Goal: Transaction & Acquisition: Purchase product/service

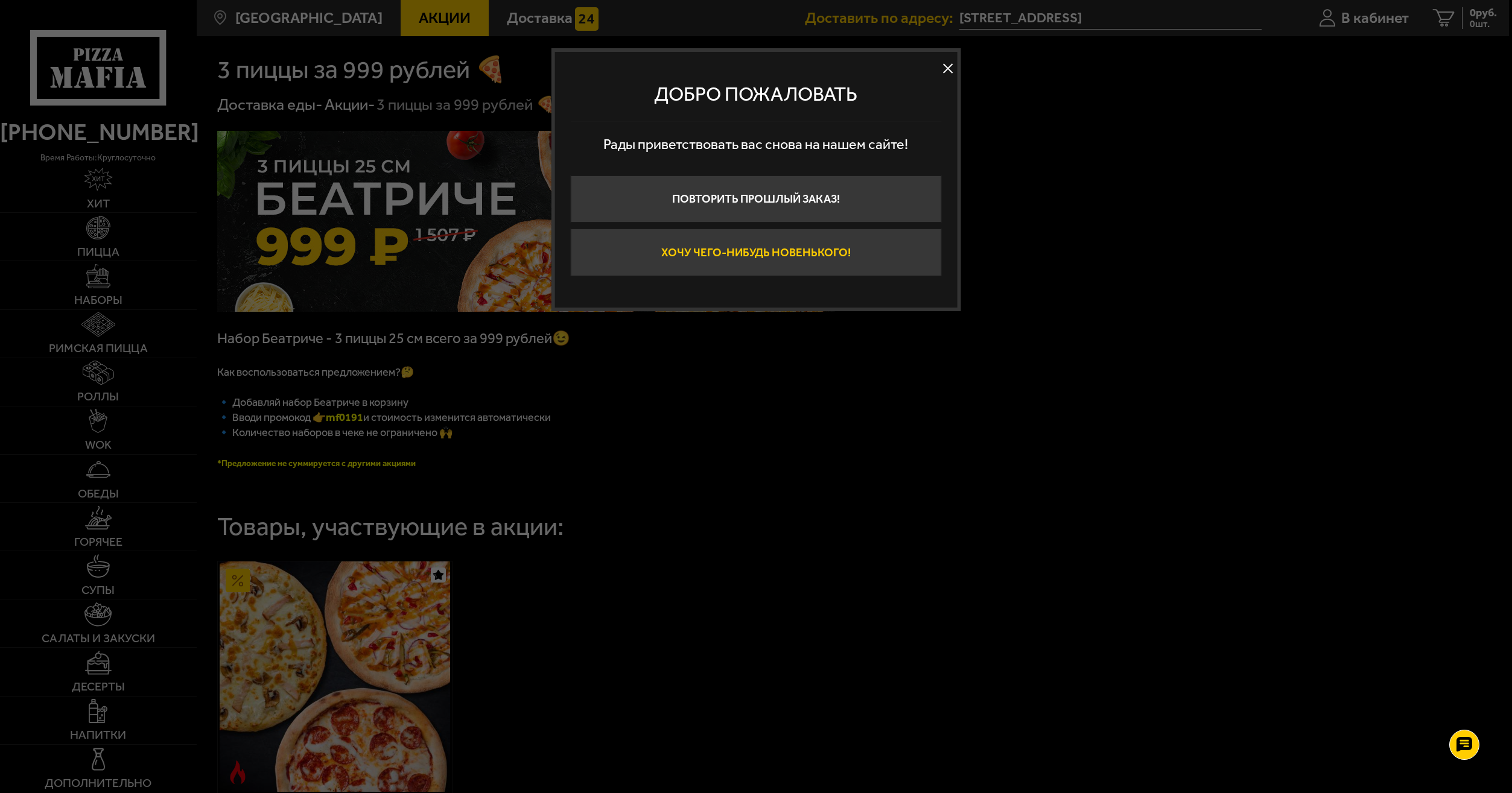
click at [791, 258] on button "Хочу чего-нибудь новенького!" at bounding box center [756, 252] width 371 height 47
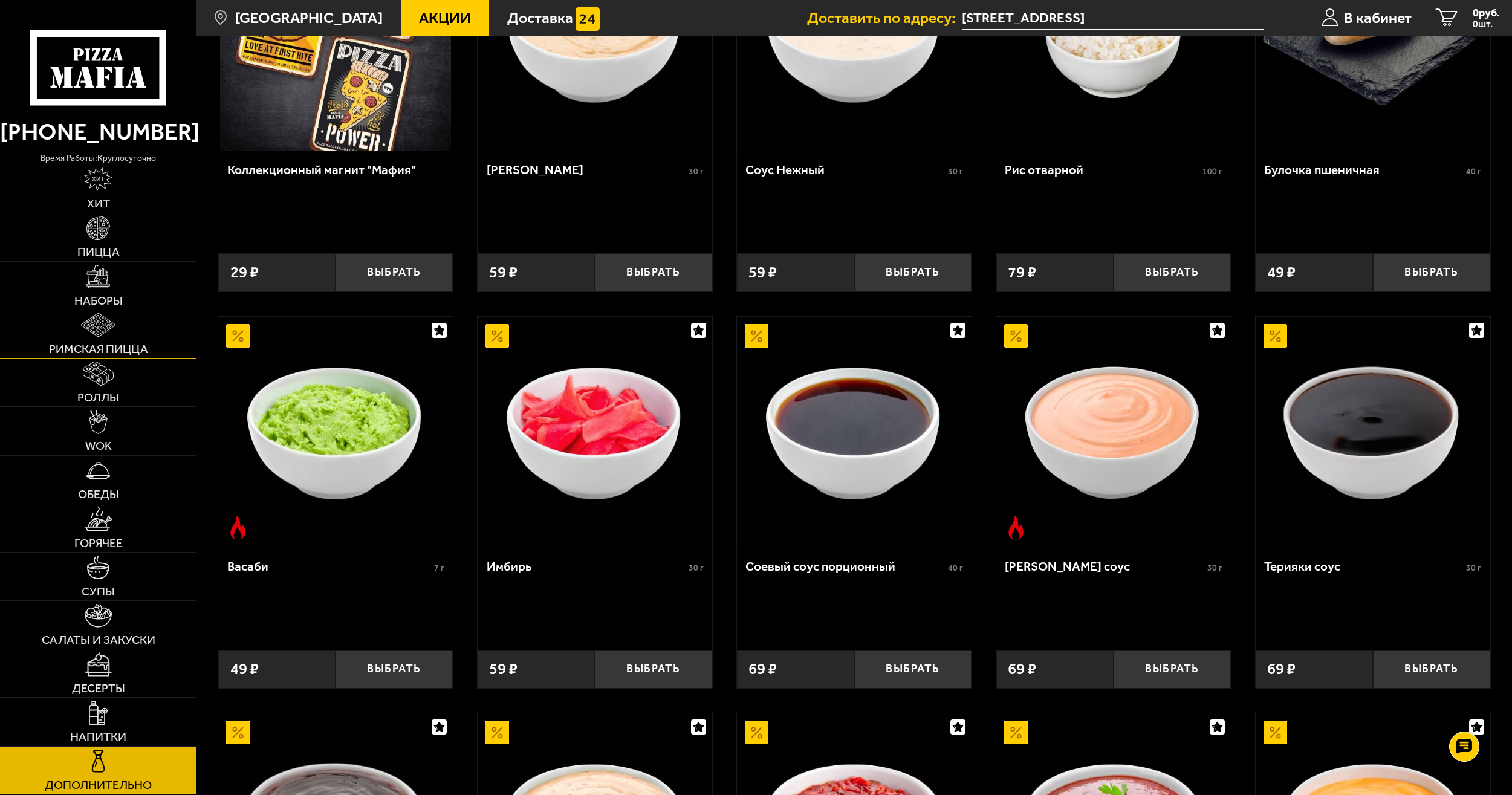
scroll to position [35, 0]
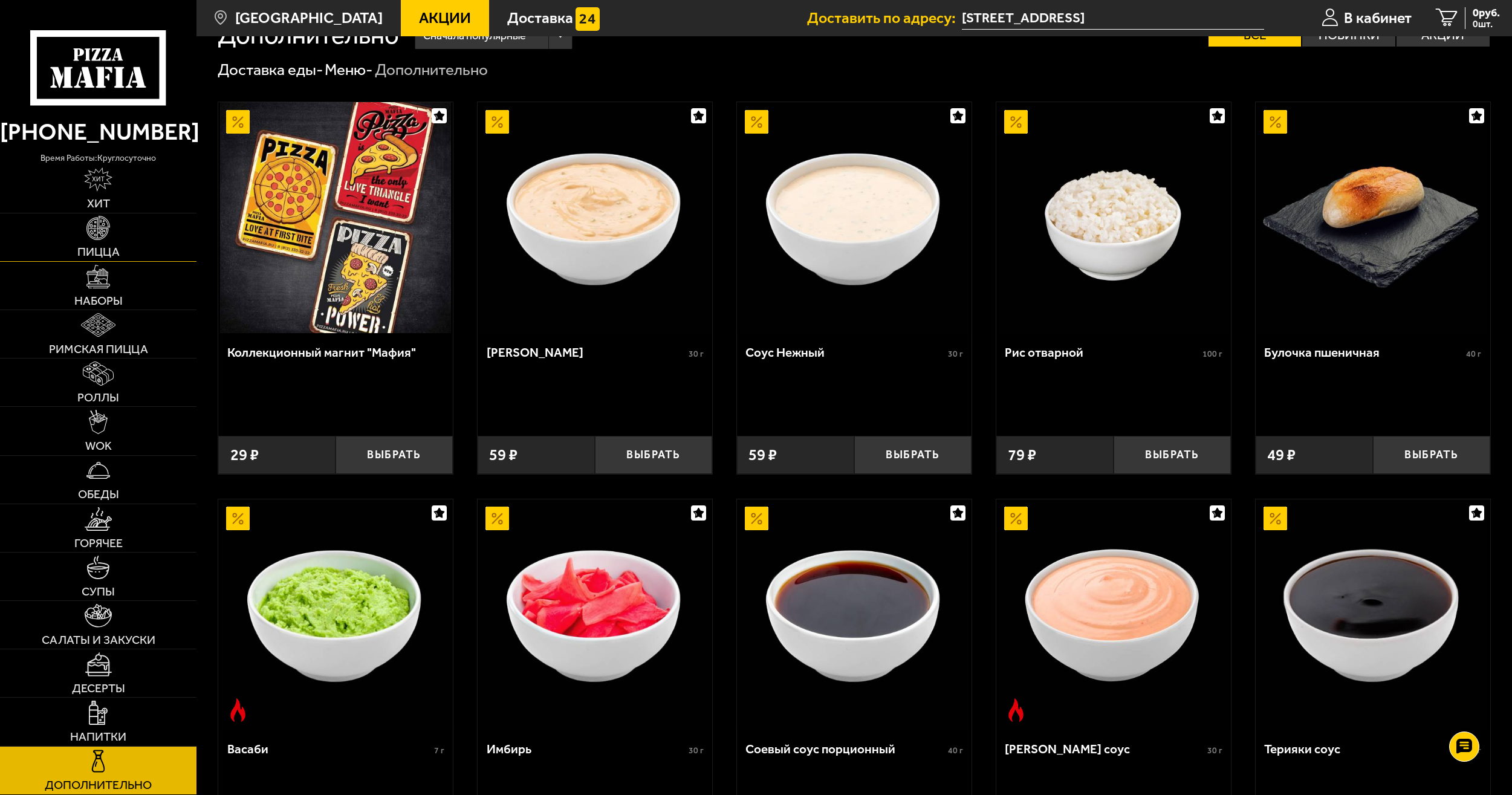
click at [118, 255] on span "Пицца" at bounding box center [99, 252] width 43 height 12
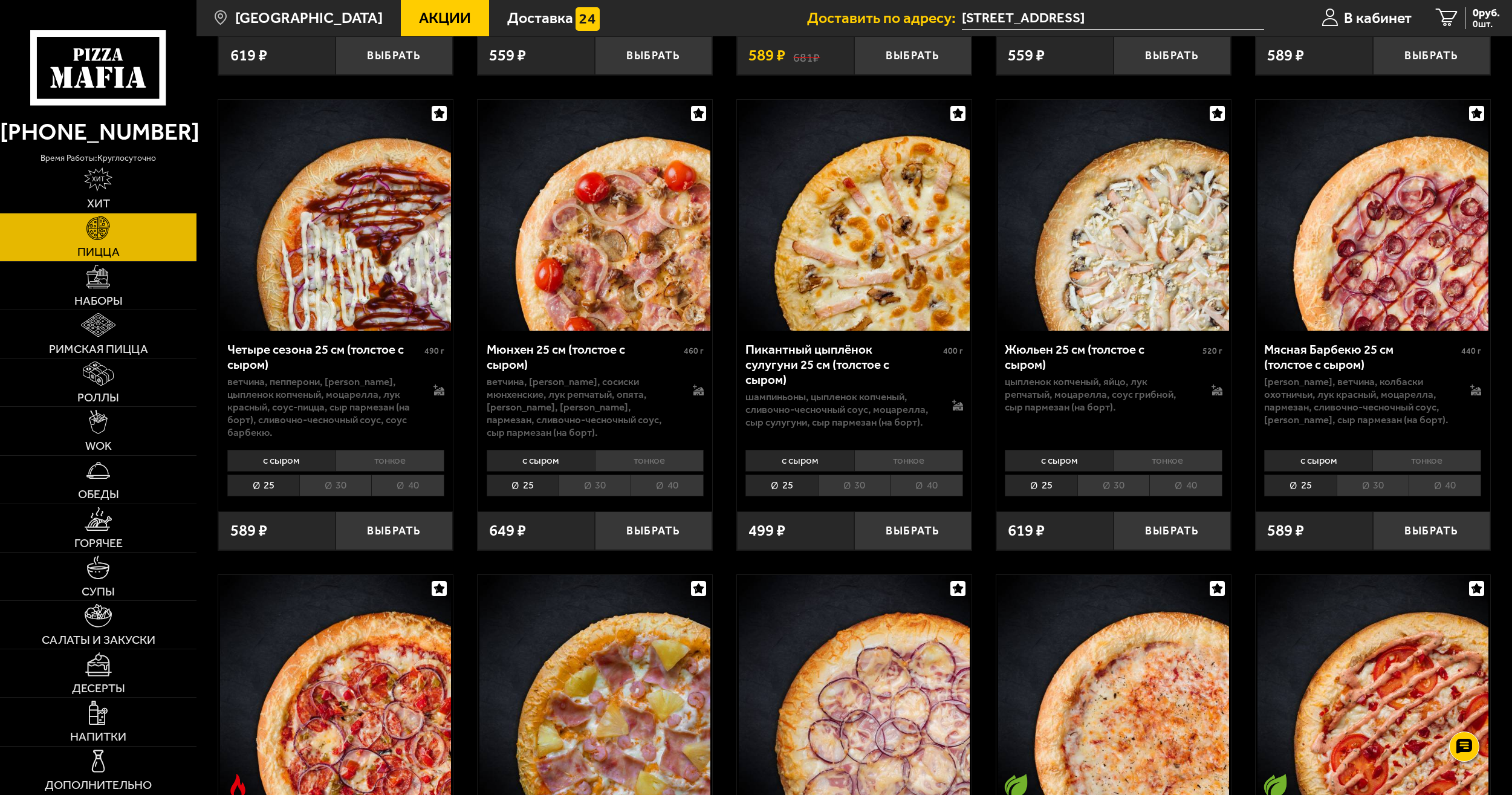
scroll to position [1995, 0]
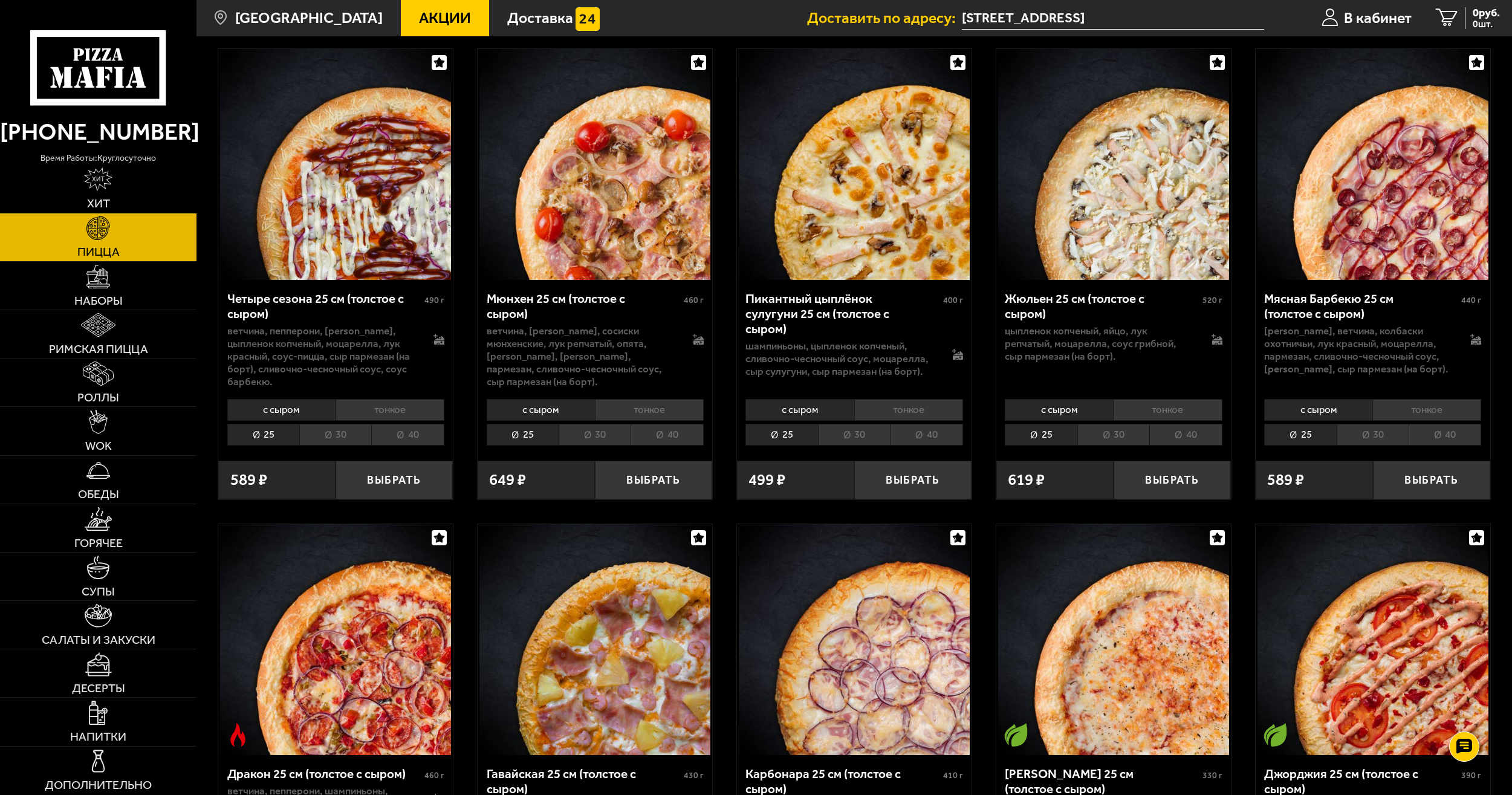
click at [1427, 439] on li "40" at bounding box center [1445, 434] width 72 height 22
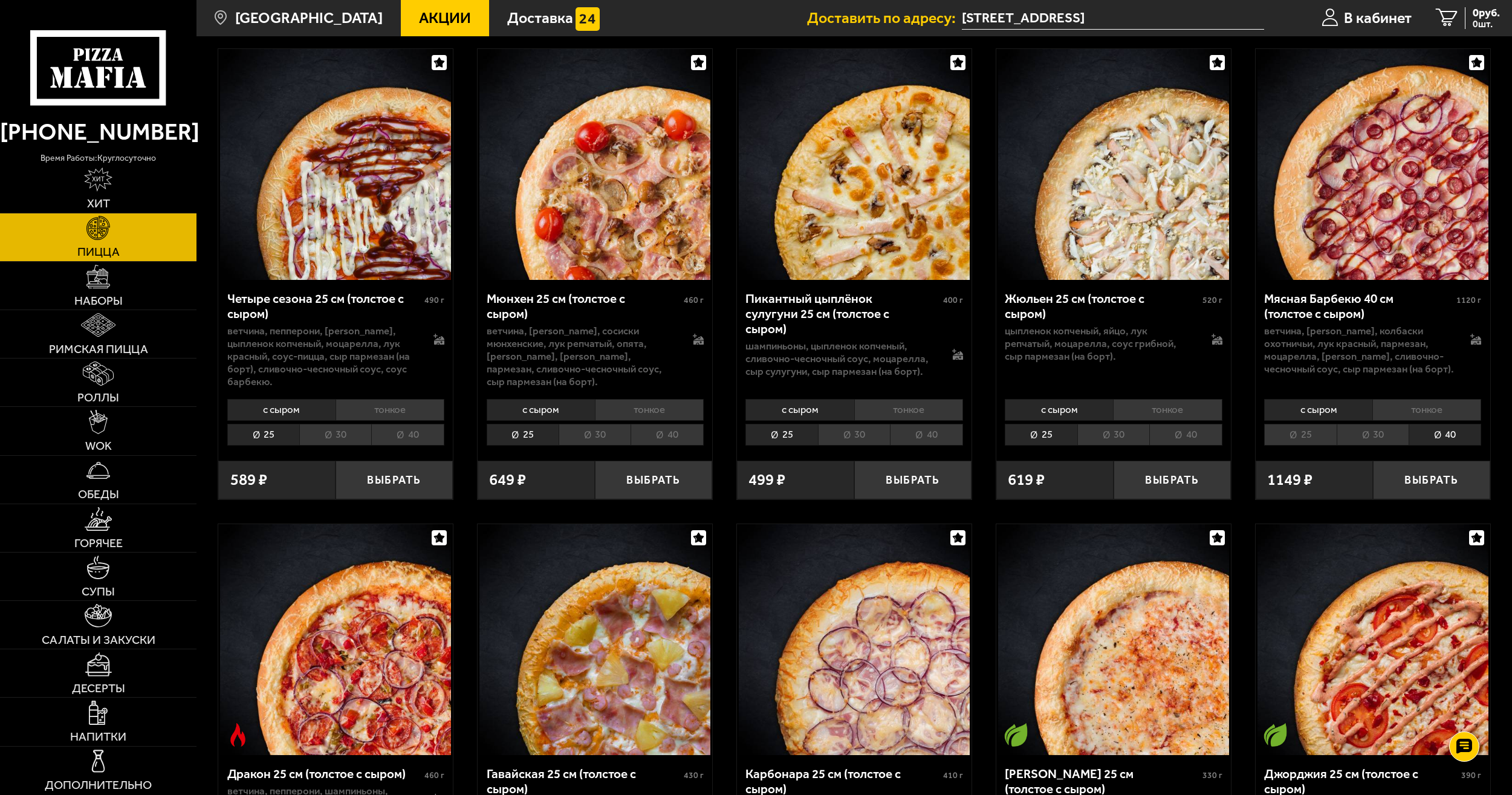
click at [1410, 410] on li "тонкое" at bounding box center [1427, 410] width 109 height 22
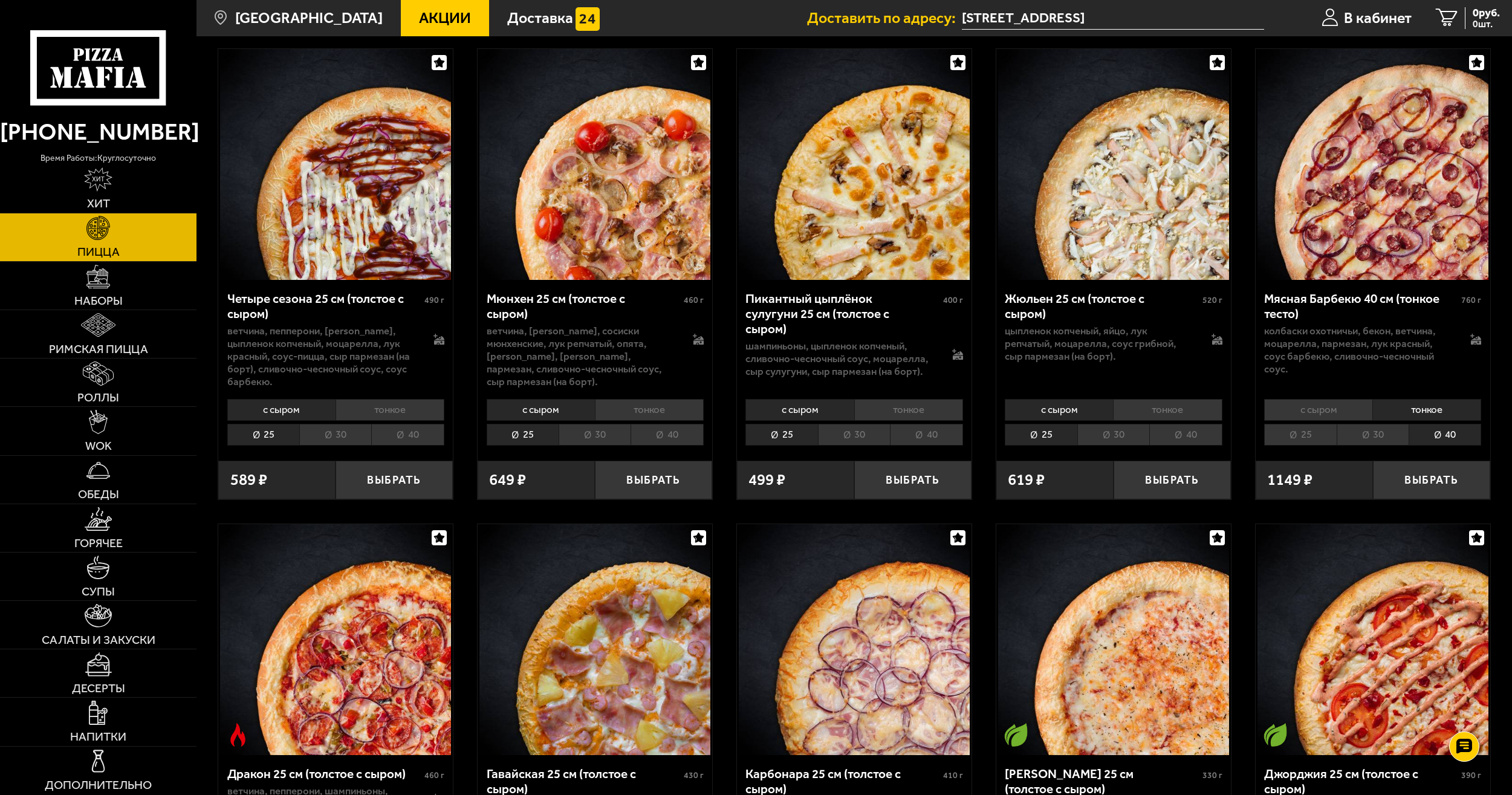
click at [1327, 421] on li "с сыром" at bounding box center [1318, 410] width 108 height 22
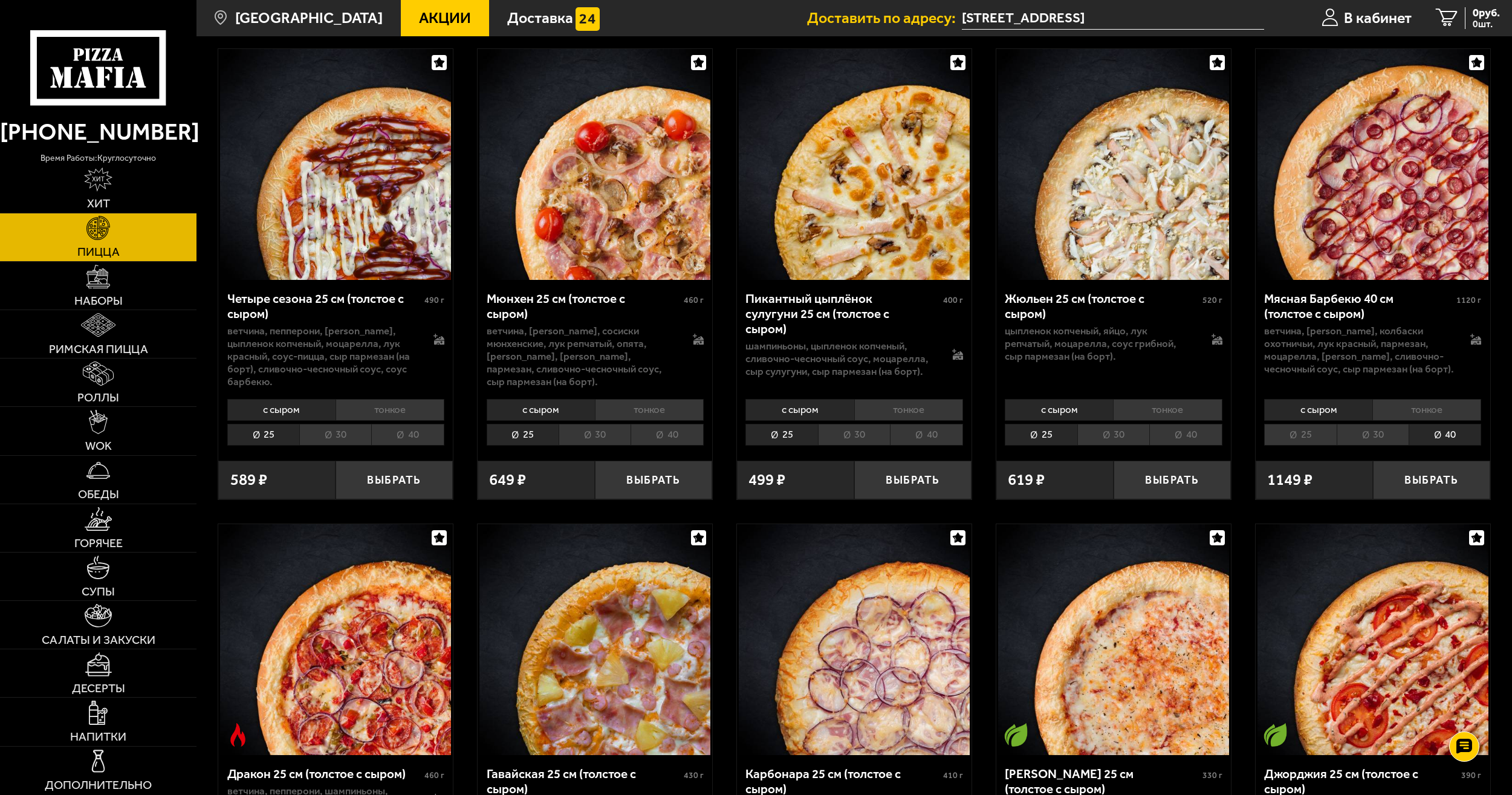
click at [424, 431] on li "40" at bounding box center [407, 434] width 72 height 22
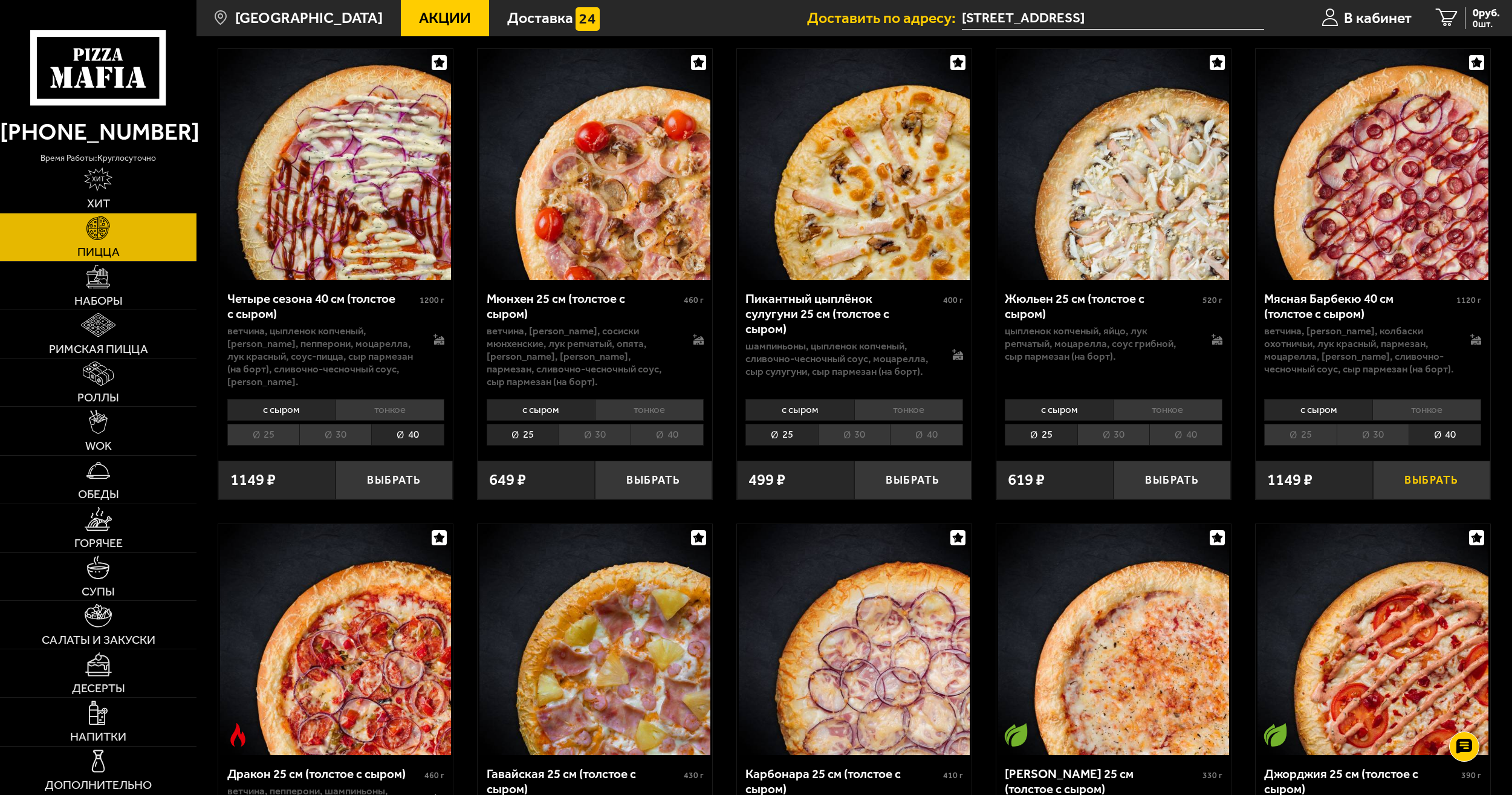
click at [1437, 488] on button "Выбрать" at bounding box center [1432, 480] width 117 height 39
click at [1455, 17] on div "977 руб. 1 шт." at bounding box center [1477, 18] width 47 height 22
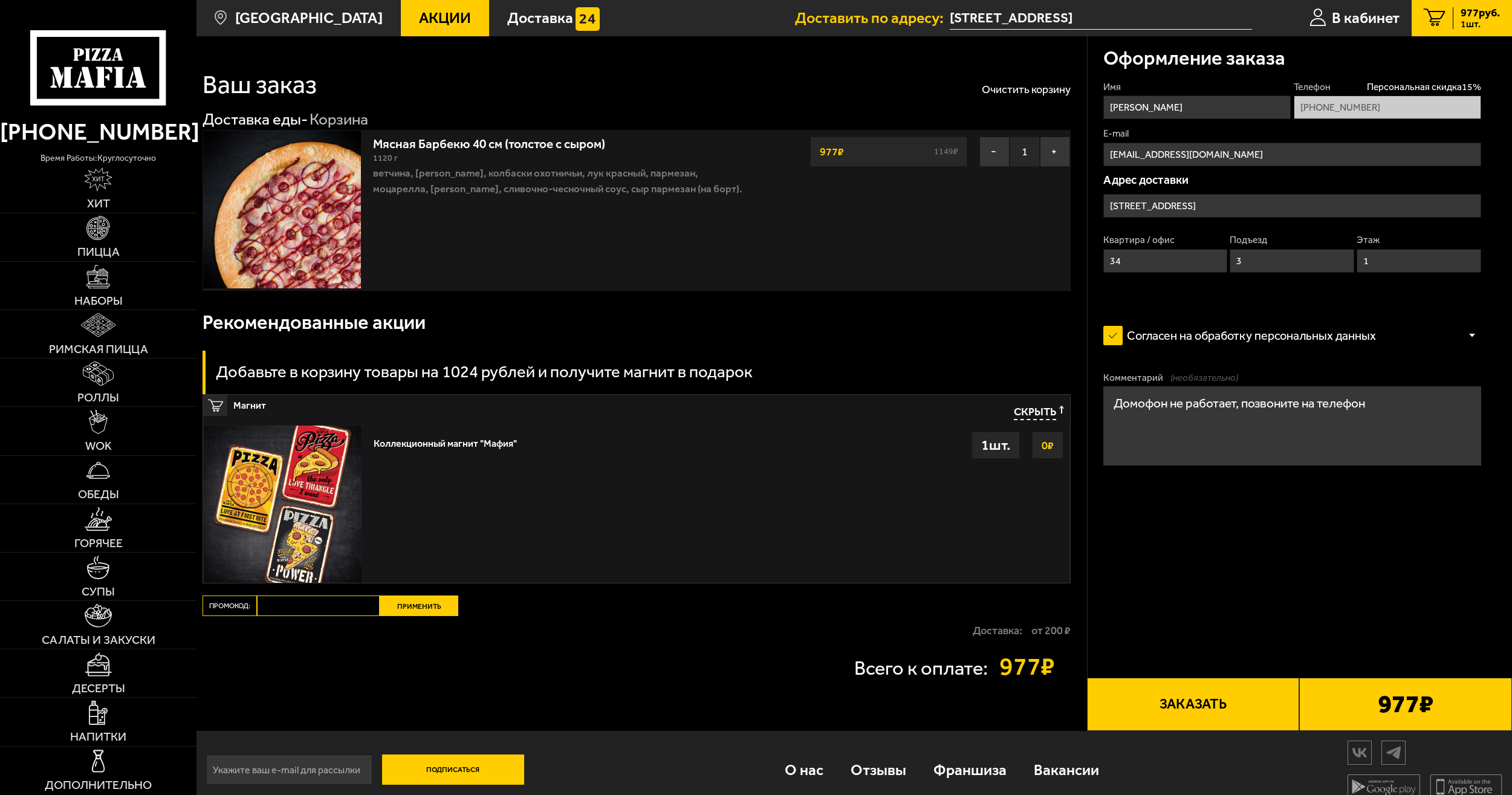
click at [1210, 708] on button "Заказать" at bounding box center [1194, 705] width 213 height 54
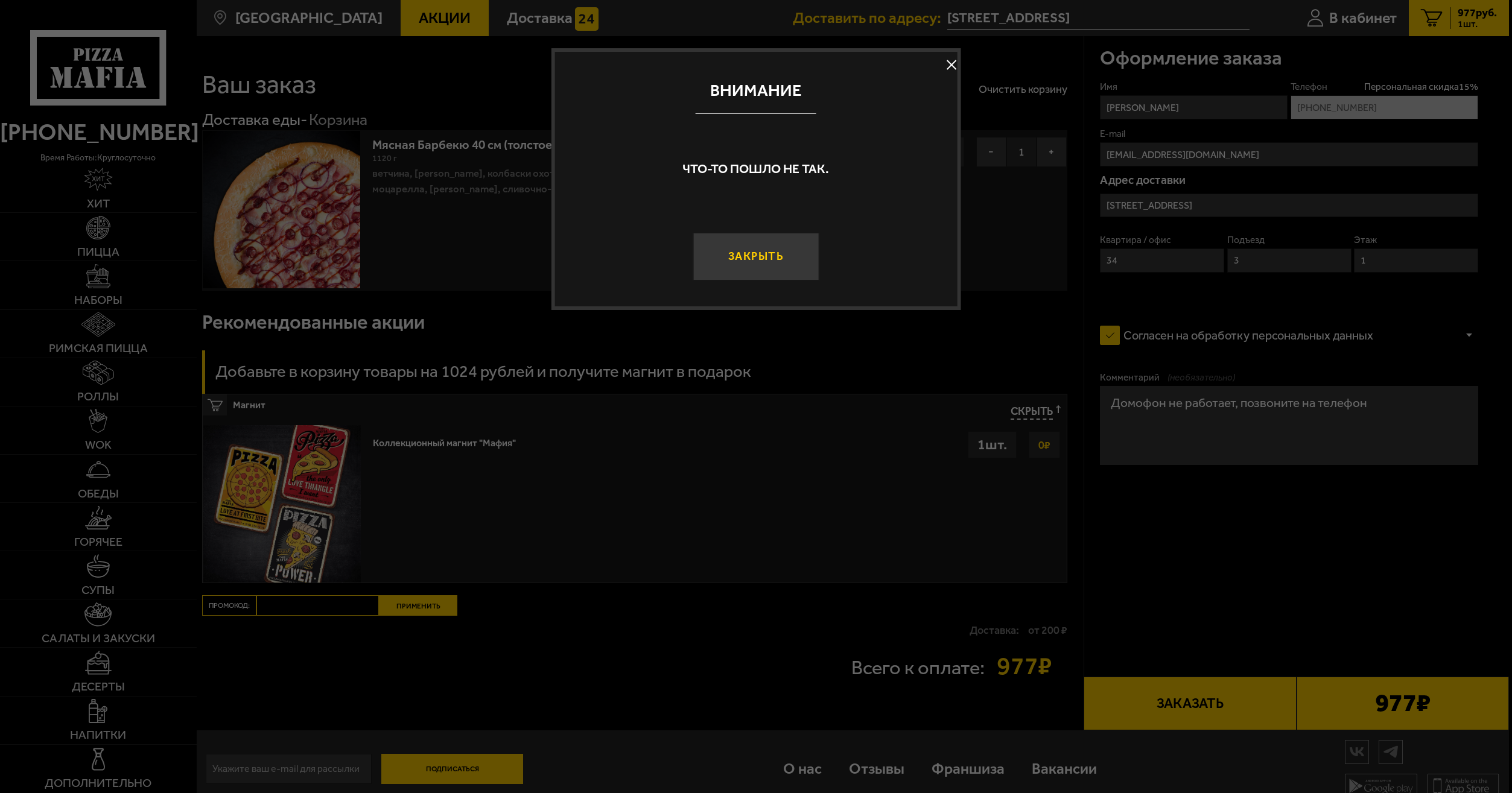
click at [791, 258] on button "Закрыть" at bounding box center [756, 256] width 126 height 47
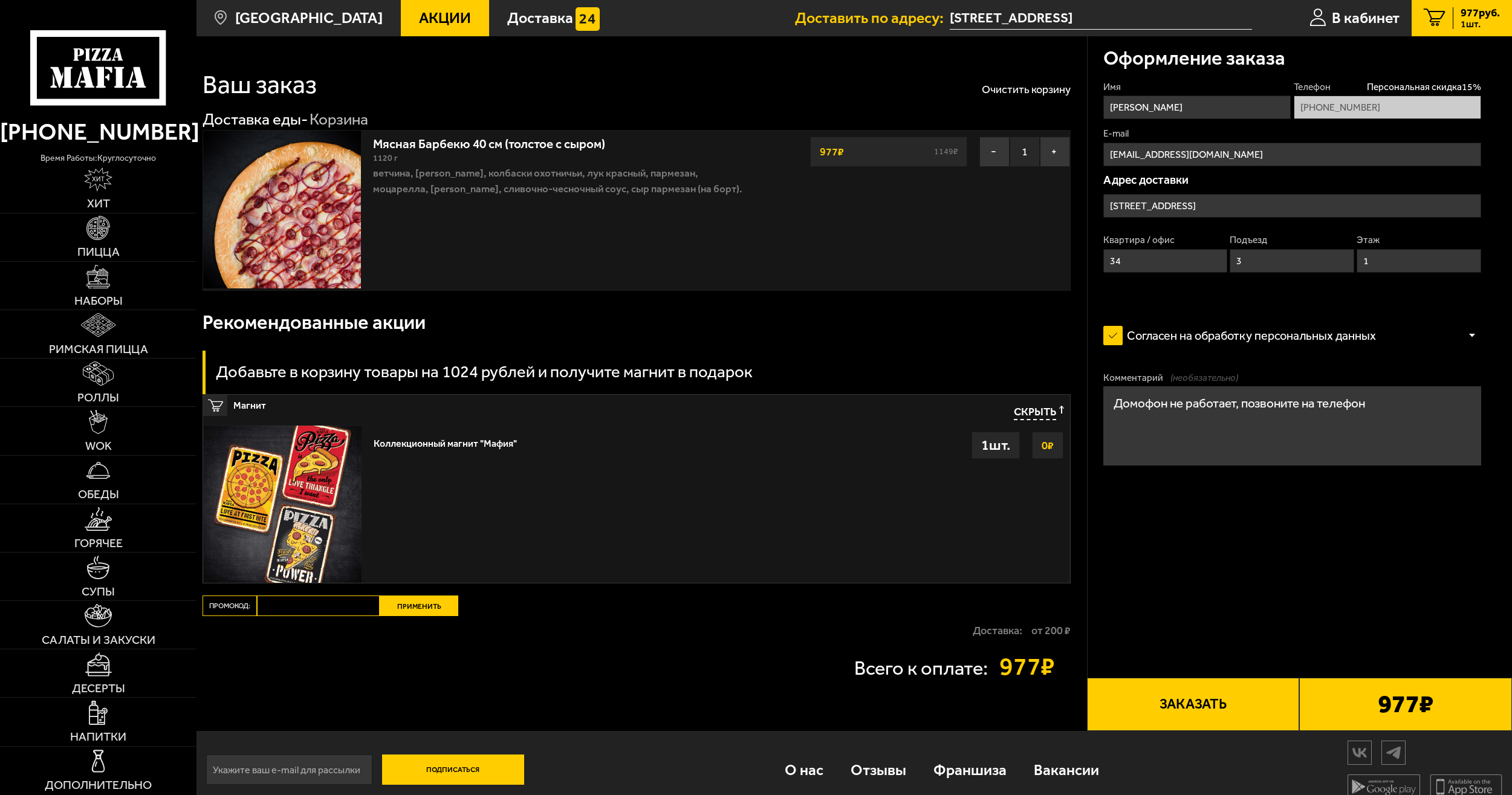
click at [1267, 557] on form "Имя [PERSON_NAME] скидка 15 % [PHONE_NUMBER] E-mail [EMAIL_ADDRESS][DOMAIN_NAME…" at bounding box center [1293, 319] width 378 height 478
click at [1276, 525] on form "Имя [PERSON_NAME] скидка 15 % [PHONE_NUMBER] E-mail [EMAIL_ADDRESS][DOMAIN_NAME…" at bounding box center [1293, 319] width 378 height 478
click at [1178, 698] on button "Заказать" at bounding box center [1194, 705] width 213 height 54
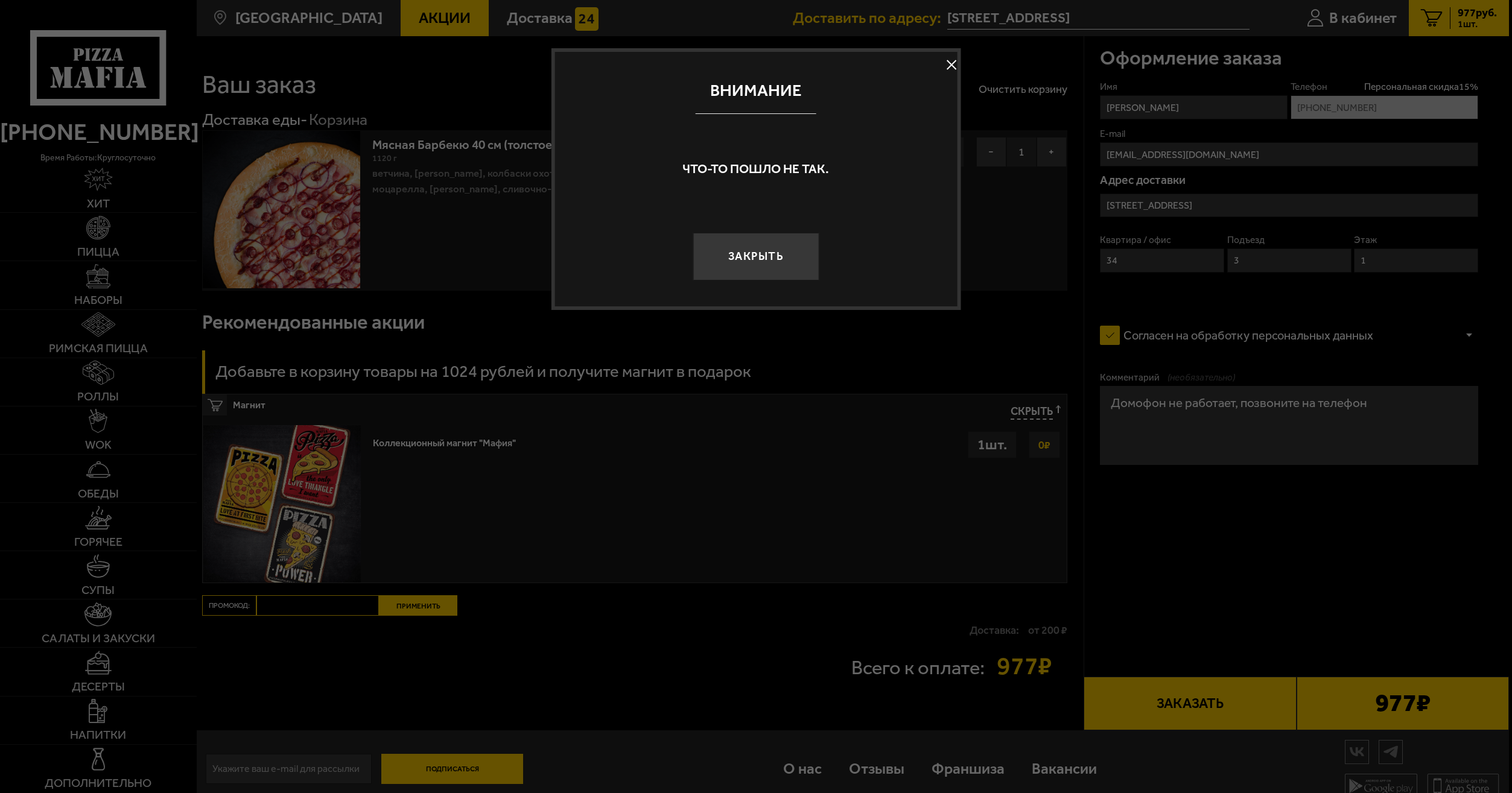
click at [790, 266] on button "Закрыть" at bounding box center [756, 256] width 126 height 47
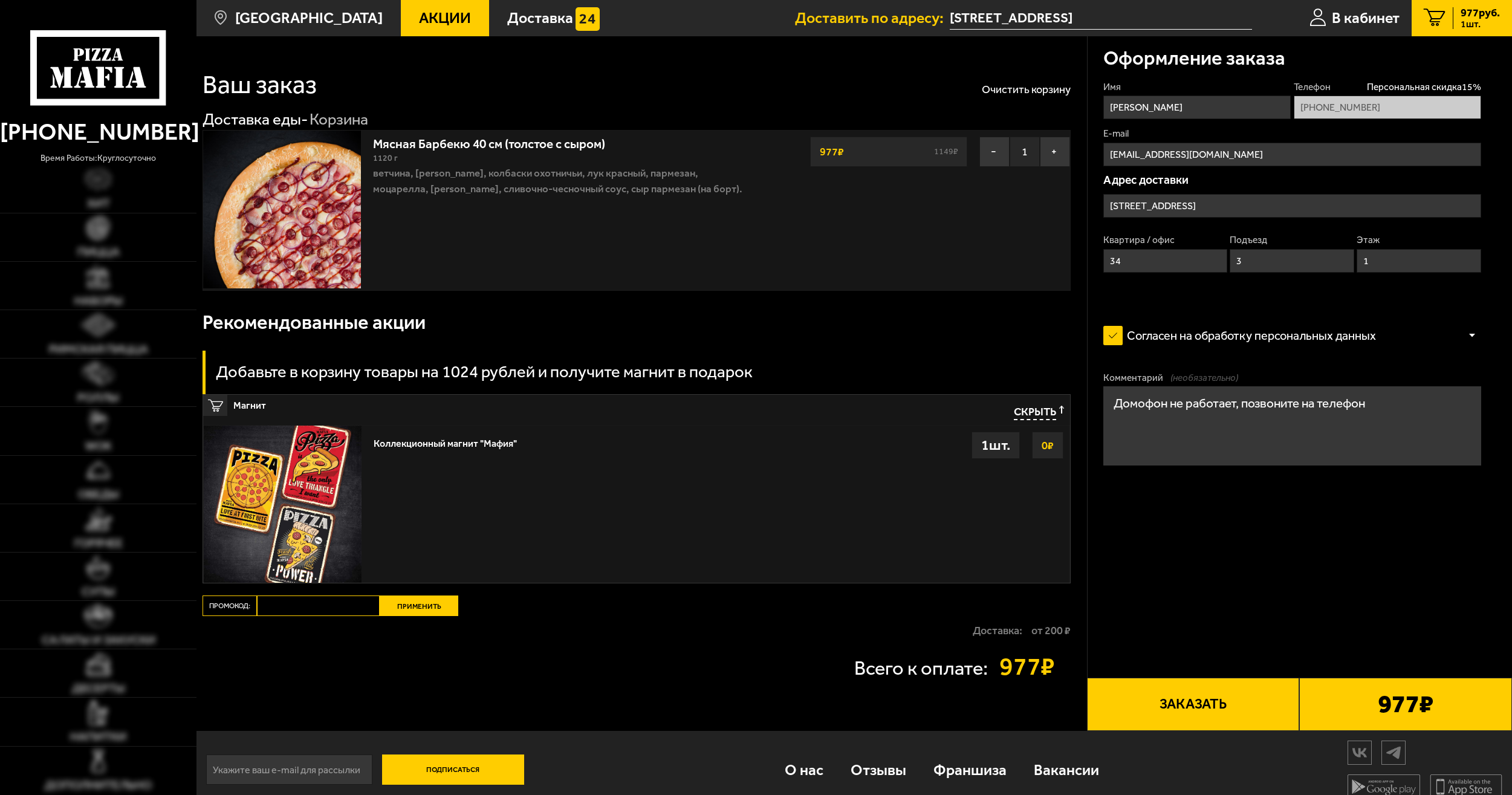
type input "[STREET_ADDRESS]"
click at [1048, 415] on span "Скрыть" at bounding box center [1036, 413] width 43 height 14
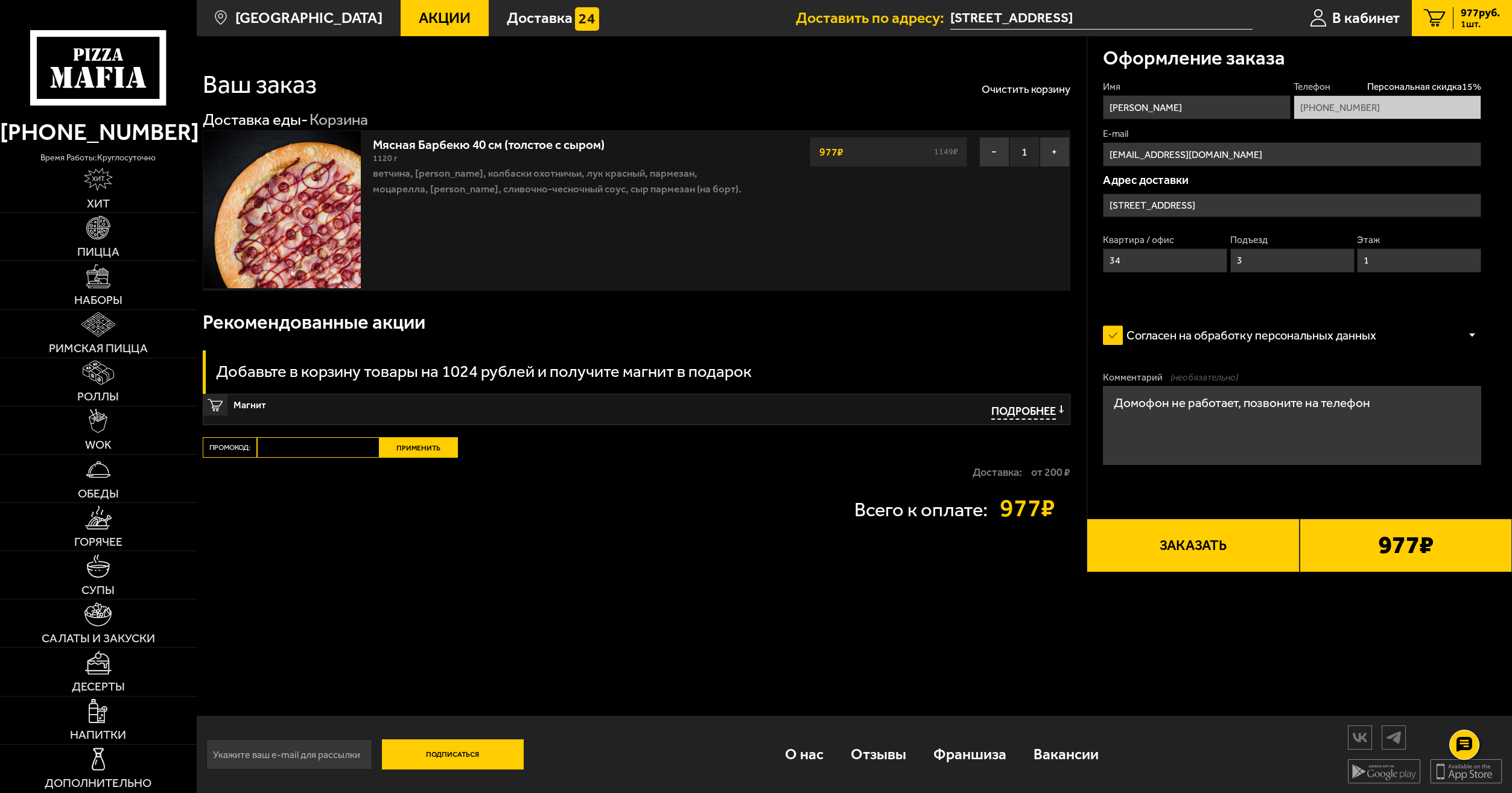
click at [1145, 541] on button "Заказать" at bounding box center [1193, 546] width 212 height 54
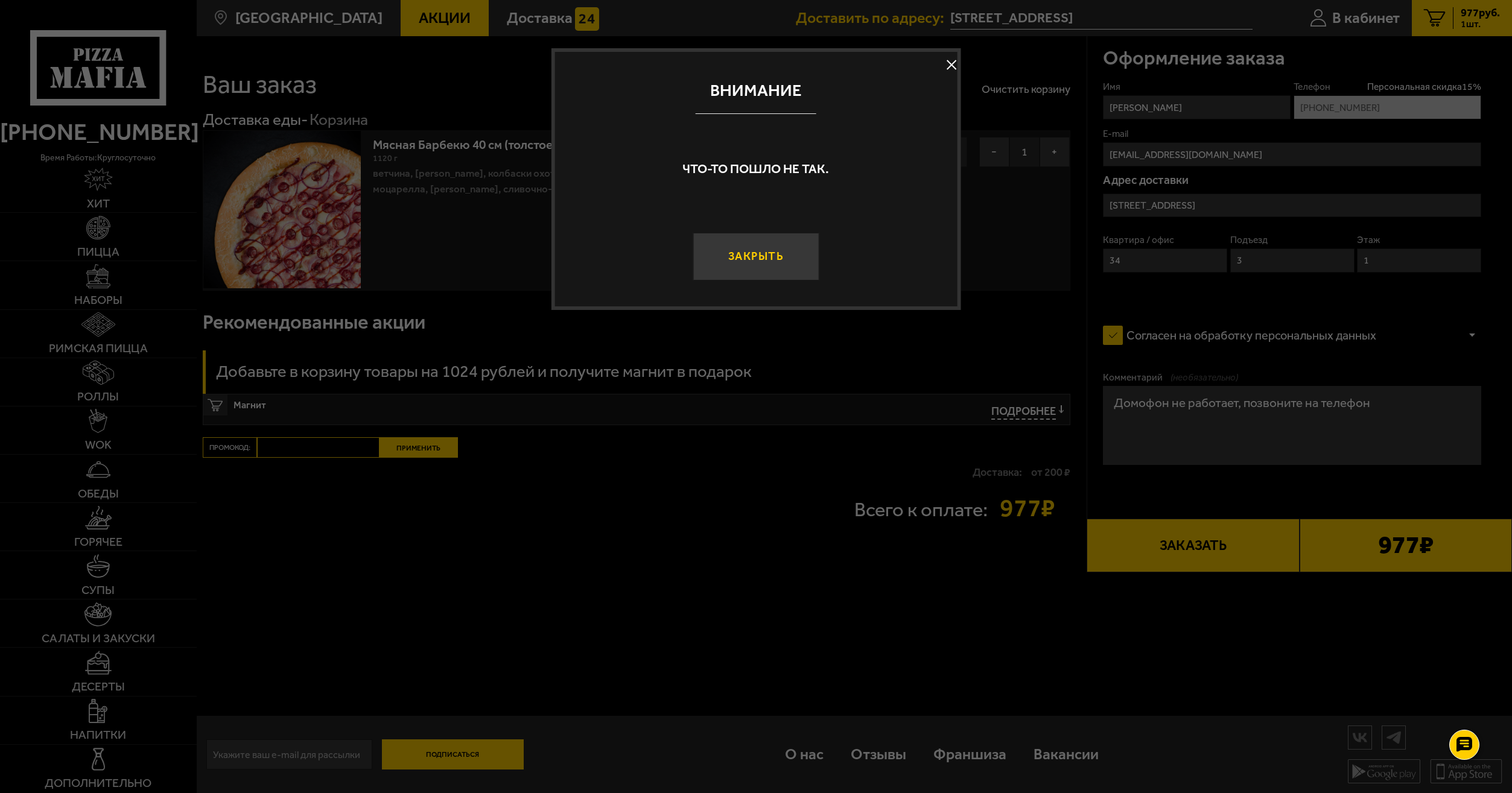
click at [787, 255] on button "Закрыть" at bounding box center [756, 256] width 126 height 47
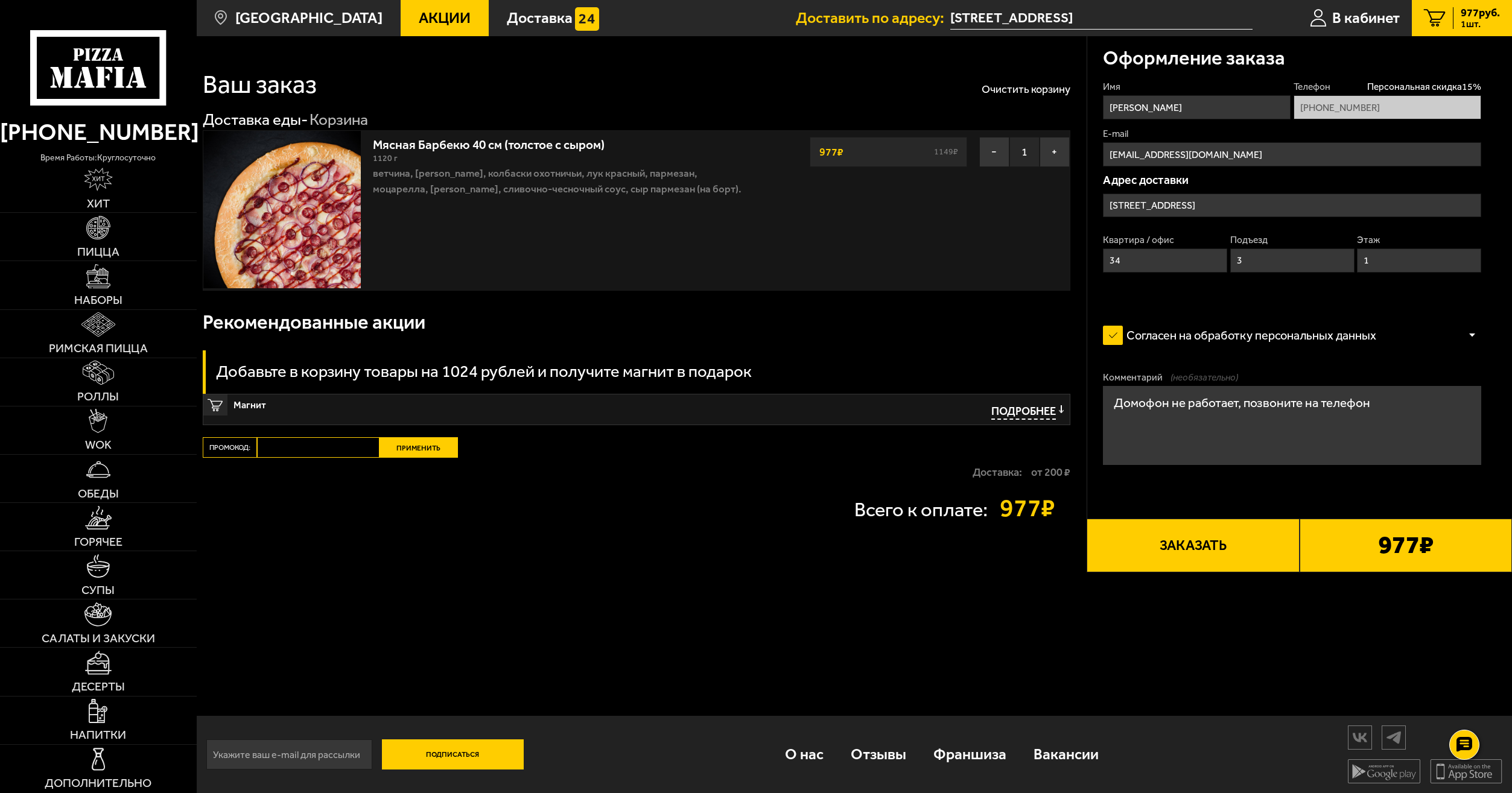
click at [1261, 367] on form "Имя [PERSON_NAME] скидка 15 % [PHONE_NUMBER] E-mail [EMAIL_ADDRESS][DOMAIN_NAME…" at bounding box center [1292, 319] width 378 height 477
click at [1290, 297] on div "Имя Денис Телефон Персональная скидка 15 % +7 (931) 352-28-76 E-mail klok122@ma…" at bounding box center [1292, 190] width 378 height 220
click at [1214, 529] on button "Заказать" at bounding box center [1193, 546] width 212 height 54
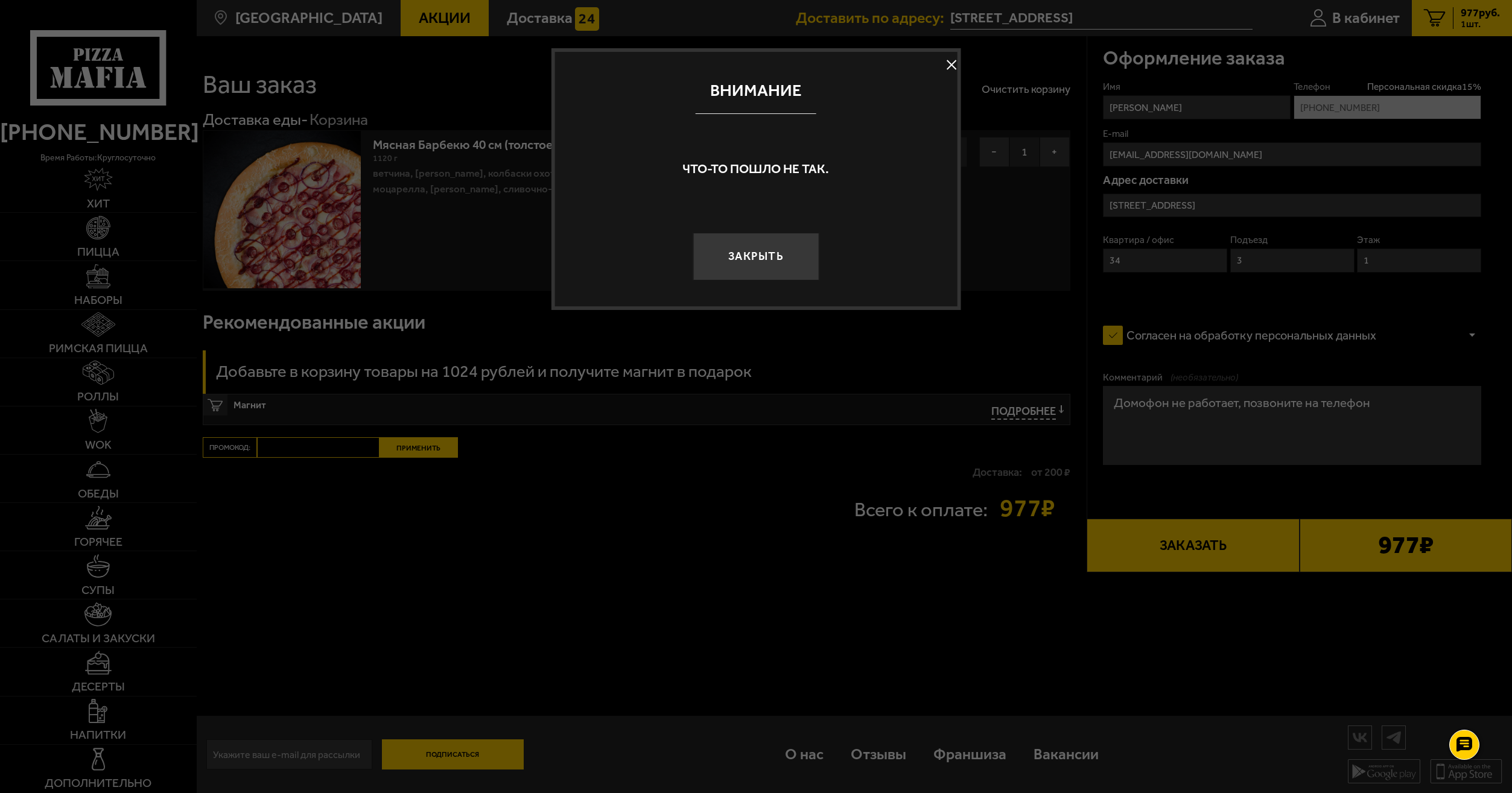
click at [783, 255] on button "Закрыть" at bounding box center [756, 256] width 126 height 47
